Goal: Task Accomplishment & Management: Manage account settings

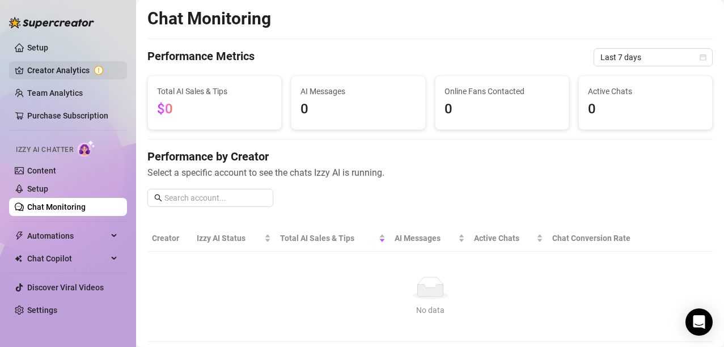
click at [88, 67] on link "Creator Analytics" at bounding box center [72, 70] width 91 height 18
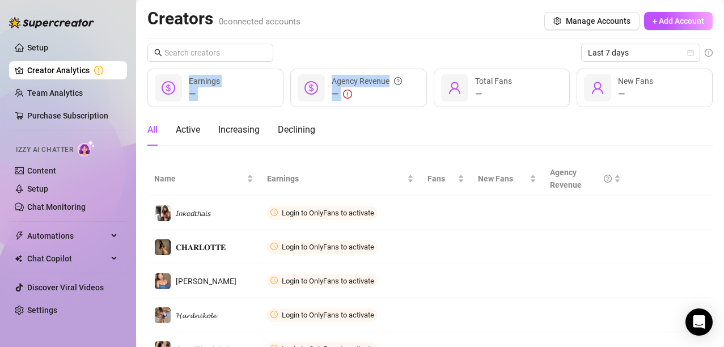
click at [391, 65] on div "Last 7 days — Earnings — Agency Revenue — Total Fans — New Fans All Active Incr…" at bounding box center [429, 256] width 565 height 425
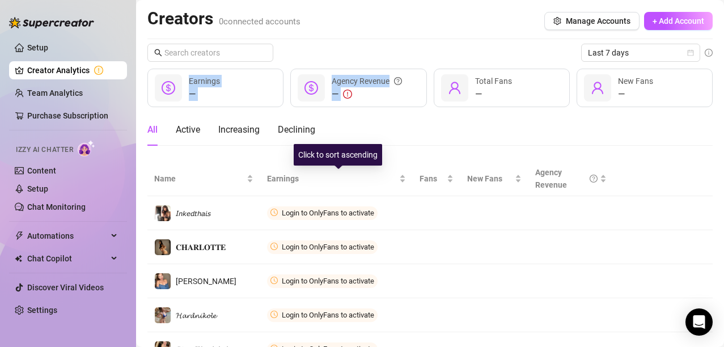
scroll to position [155, 0]
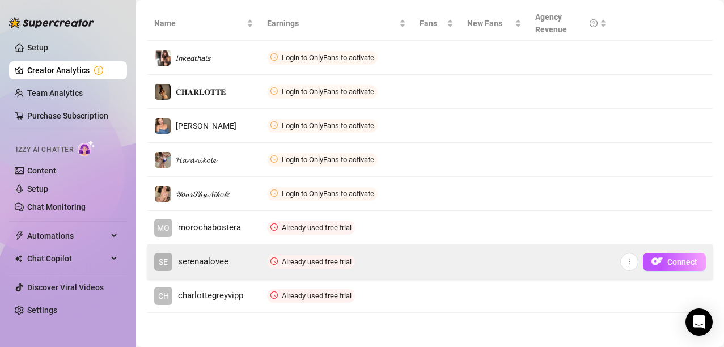
click at [389, 262] on td "Already used free trial" at bounding box center [336, 262] width 152 height 34
click at [620, 261] on button "button" at bounding box center [629, 262] width 18 height 18
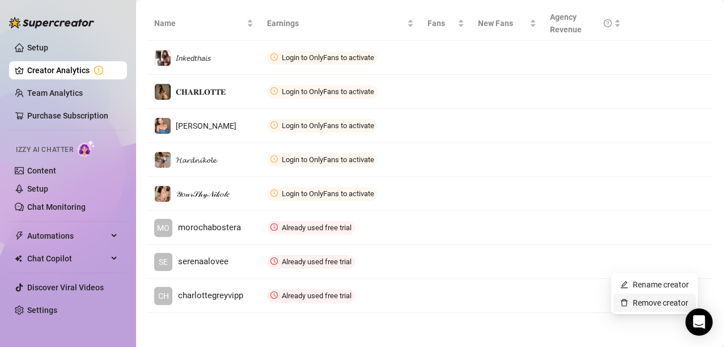
click at [634, 299] on link "Remove creator" at bounding box center [654, 302] width 68 height 9
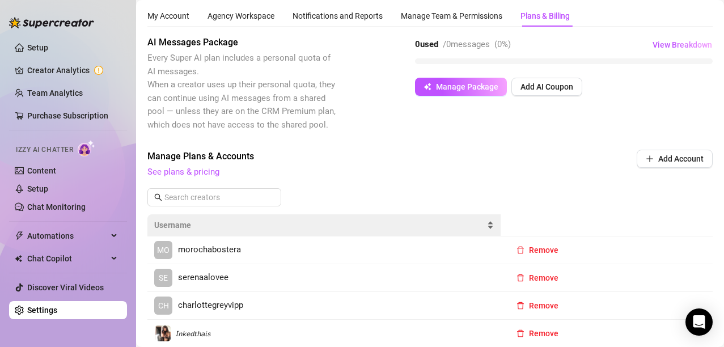
scroll to position [155, 0]
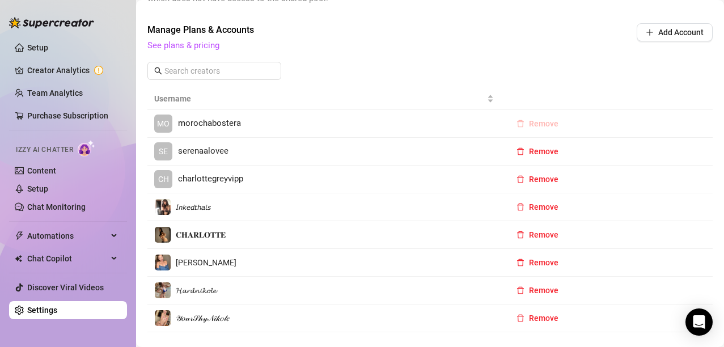
click at [520, 122] on button "Remove" at bounding box center [537, 124] width 60 height 18
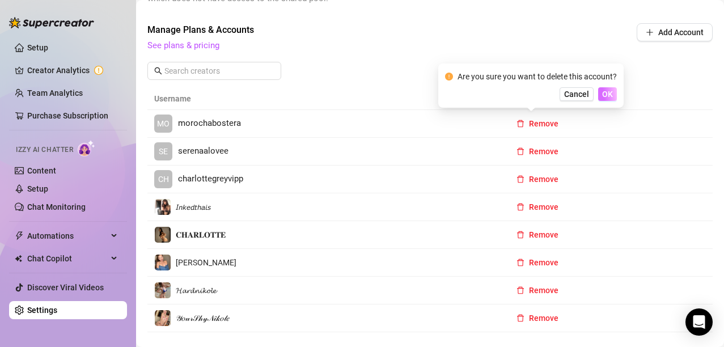
click at [607, 95] on span "OK" at bounding box center [607, 94] width 11 height 9
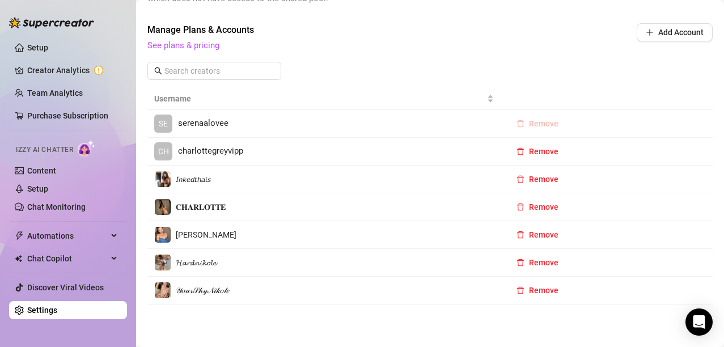
click at [535, 124] on span "Remove" at bounding box center [543, 123] width 29 height 9
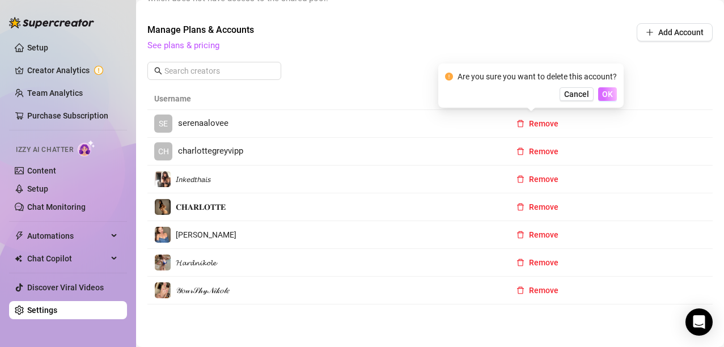
click at [606, 94] on span "OK" at bounding box center [607, 94] width 11 height 9
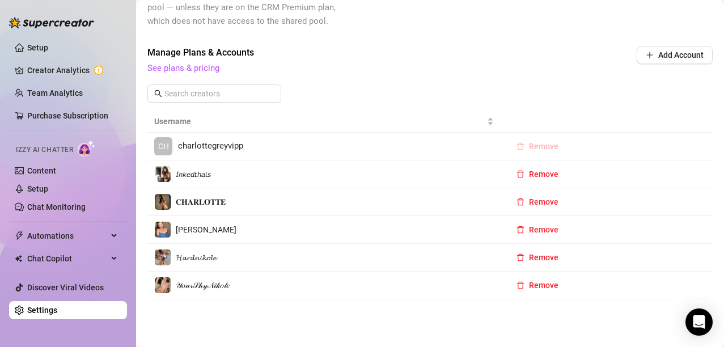
scroll to position [133, 0]
click at [529, 145] on span "Remove" at bounding box center [543, 146] width 29 height 9
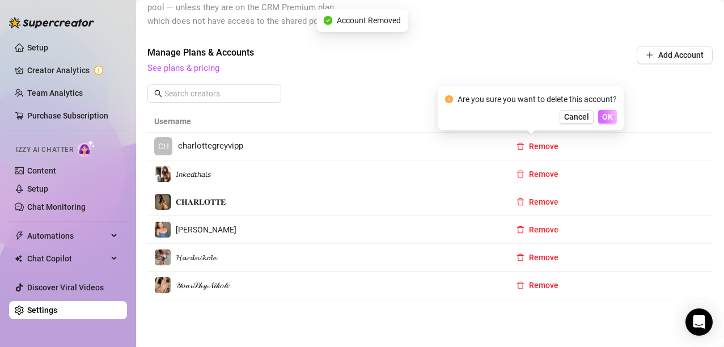
click at [611, 113] on span "OK" at bounding box center [607, 116] width 11 height 9
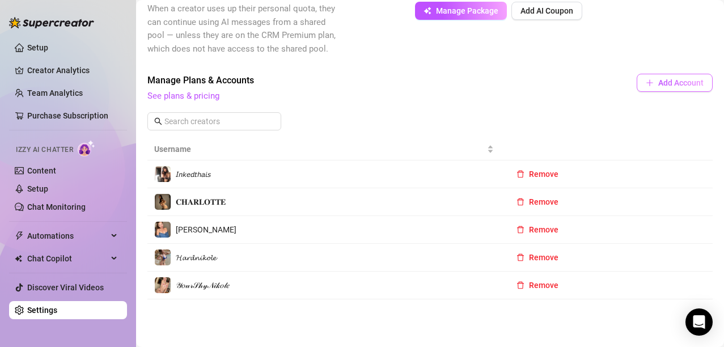
click at [658, 80] on span "Add Account" at bounding box center [680, 82] width 45 height 9
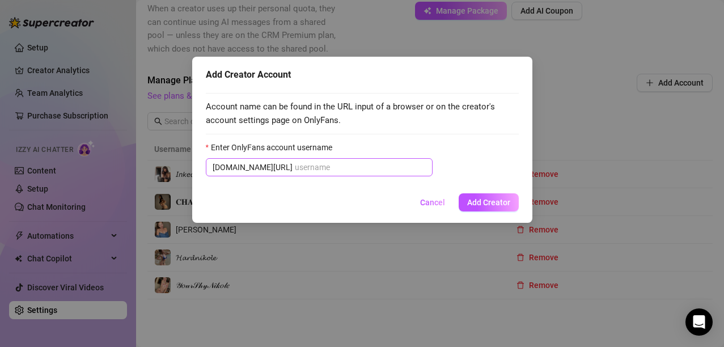
drag, startPoint x: 333, startPoint y: 180, endPoint x: 329, endPoint y: 171, distance: 10.1
click at [333, 180] on div "Account name can be found in the URL input of a browser or on the creator's acc…" at bounding box center [362, 136] width 313 height 100
click at [329, 171] on input "Enter OnlyFans account username" at bounding box center [360, 167] width 131 height 12
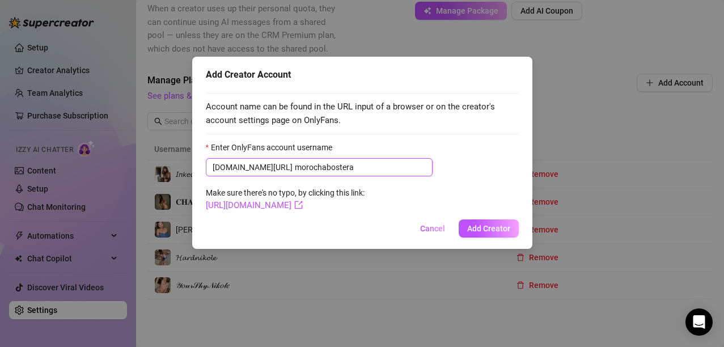
type input "morochabostera"
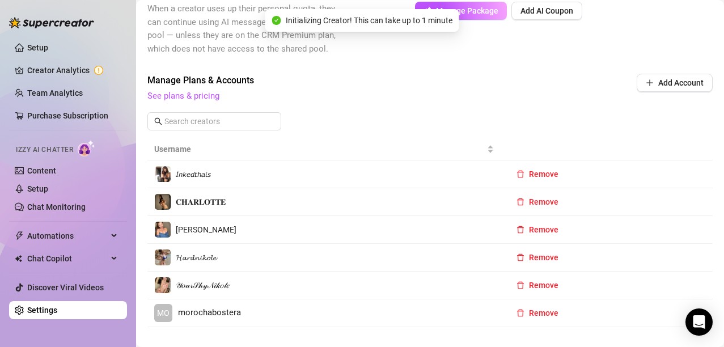
click at [262, 321] on link "MO morochabostera" at bounding box center [324, 313] width 340 height 18
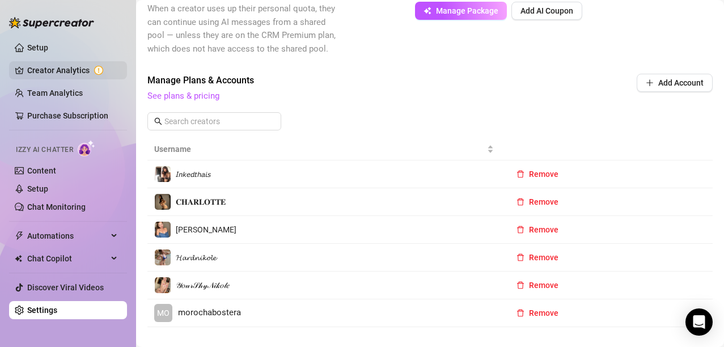
click at [77, 69] on link "Creator Analytics" at bounding box center [72, 70] width 91 height 18
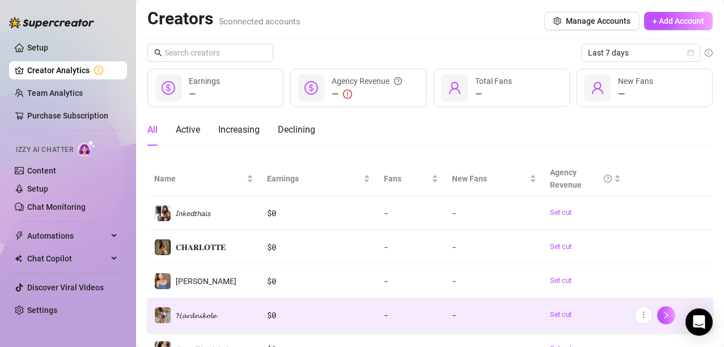
scroll to position [87, 0]
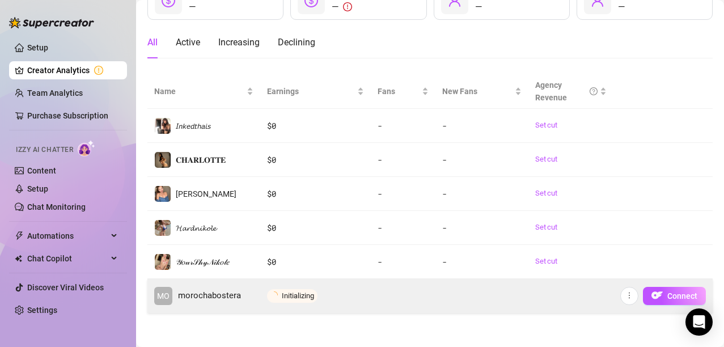
click at [663, 288] on button "Connect" at bounding box center [674, 296] width 63 height 18
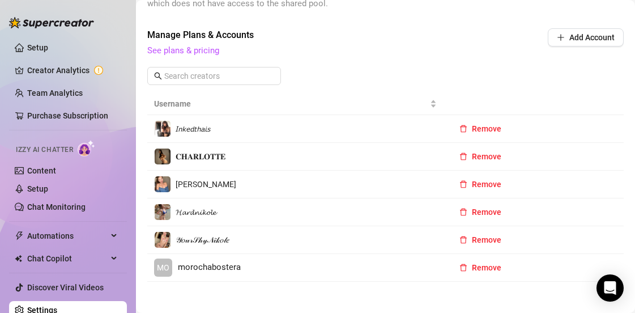
scroll to position [167, 0]
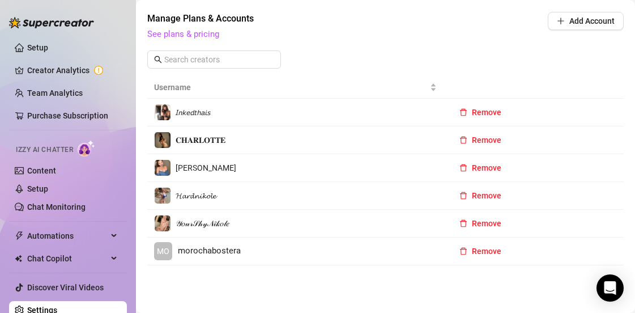
click at [369, 244] on link "MO morochabostera" at bounding box center [295, 251] width 283 height 18
click at [370, 244] on link "MO morochabostera" at bounding box center [295, 251] width 283 height 18
drag, startPoint x: 70, startPoint y: 63, endPoint x: 138, endPoint y: 101, distance: 78.1
click at [70, 63] on link "Creator Analytics" at bounding box center [72, 70] width 91 height 18
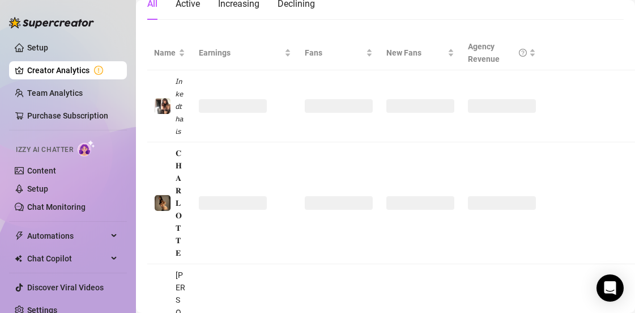
scroll to position [190, 0]
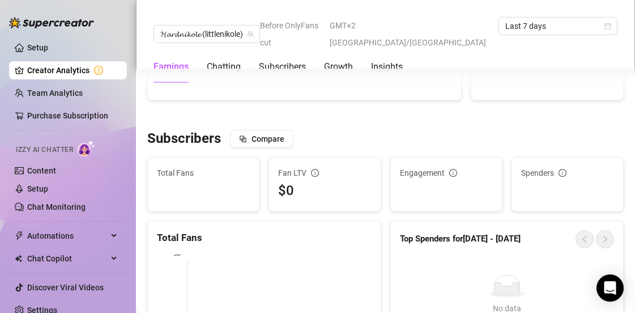
scroll to position [621, 0]
